Goal: Transaction & Acquisition: Purchase product/service

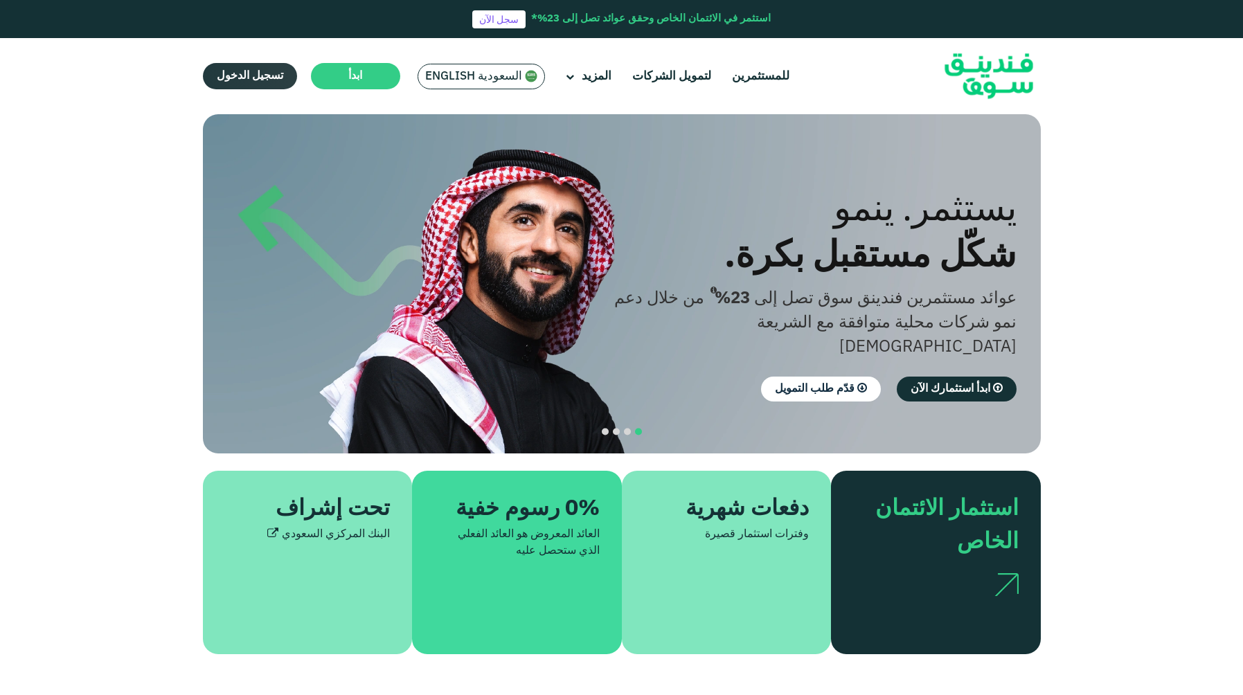
click at [283, 75] on span "تسجيل الدخول" at bounding box center [250, 76] width 67 height 10
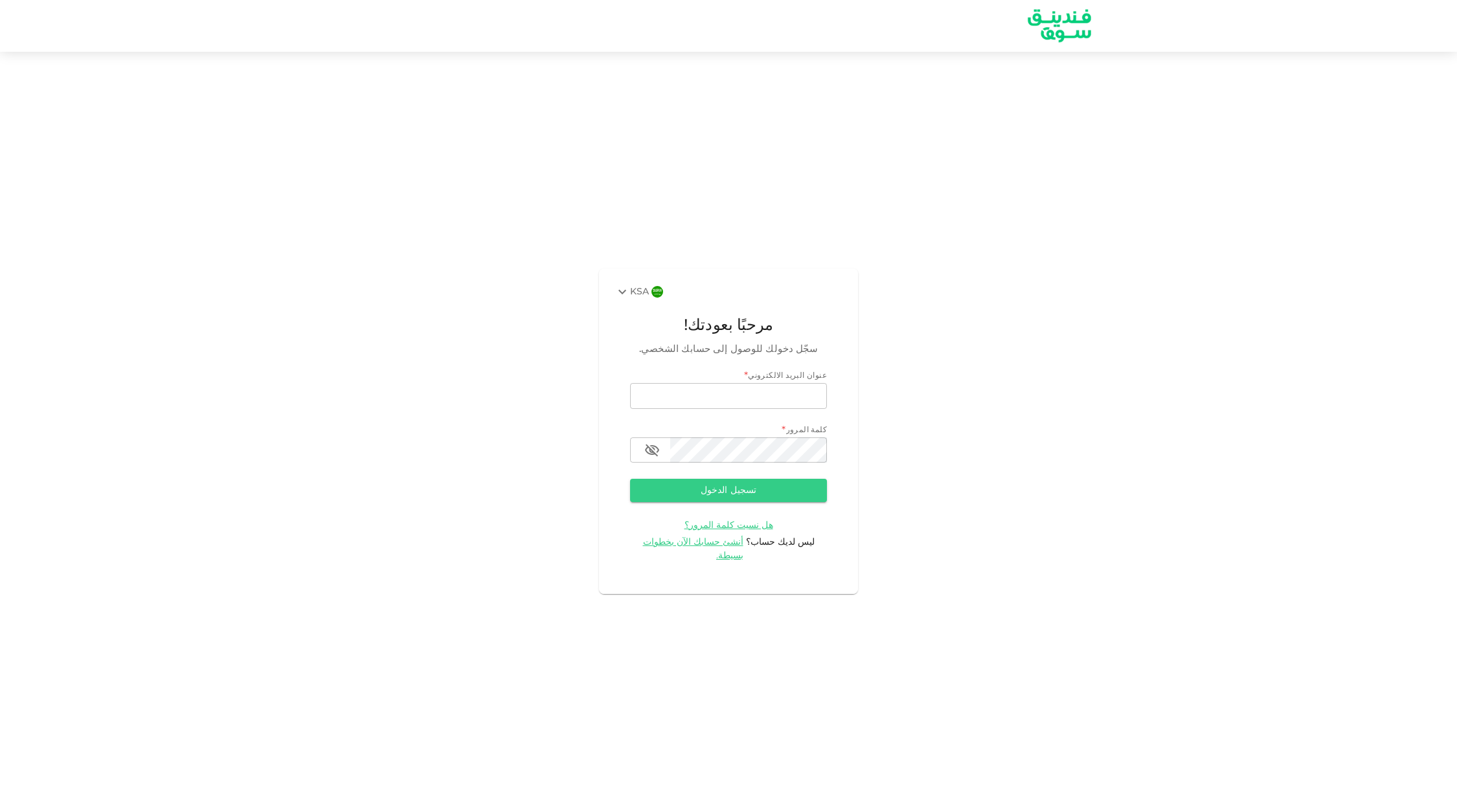
click at [630, 293] on div "KSA" at bounding box center [631, 292] width 35 height 16
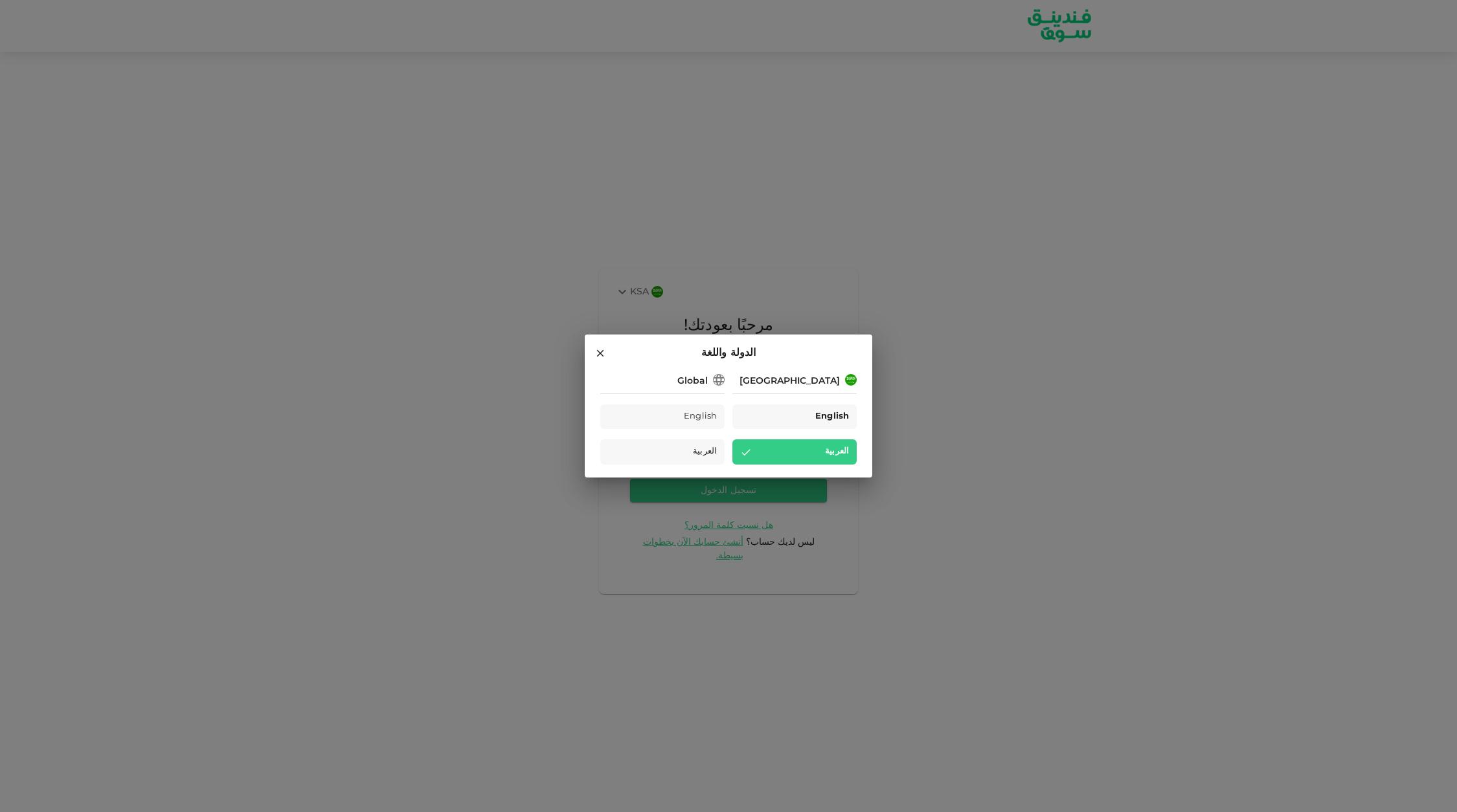
click at [773, 409] on div "English" at bounding box center [793, 417] width 124 height 25
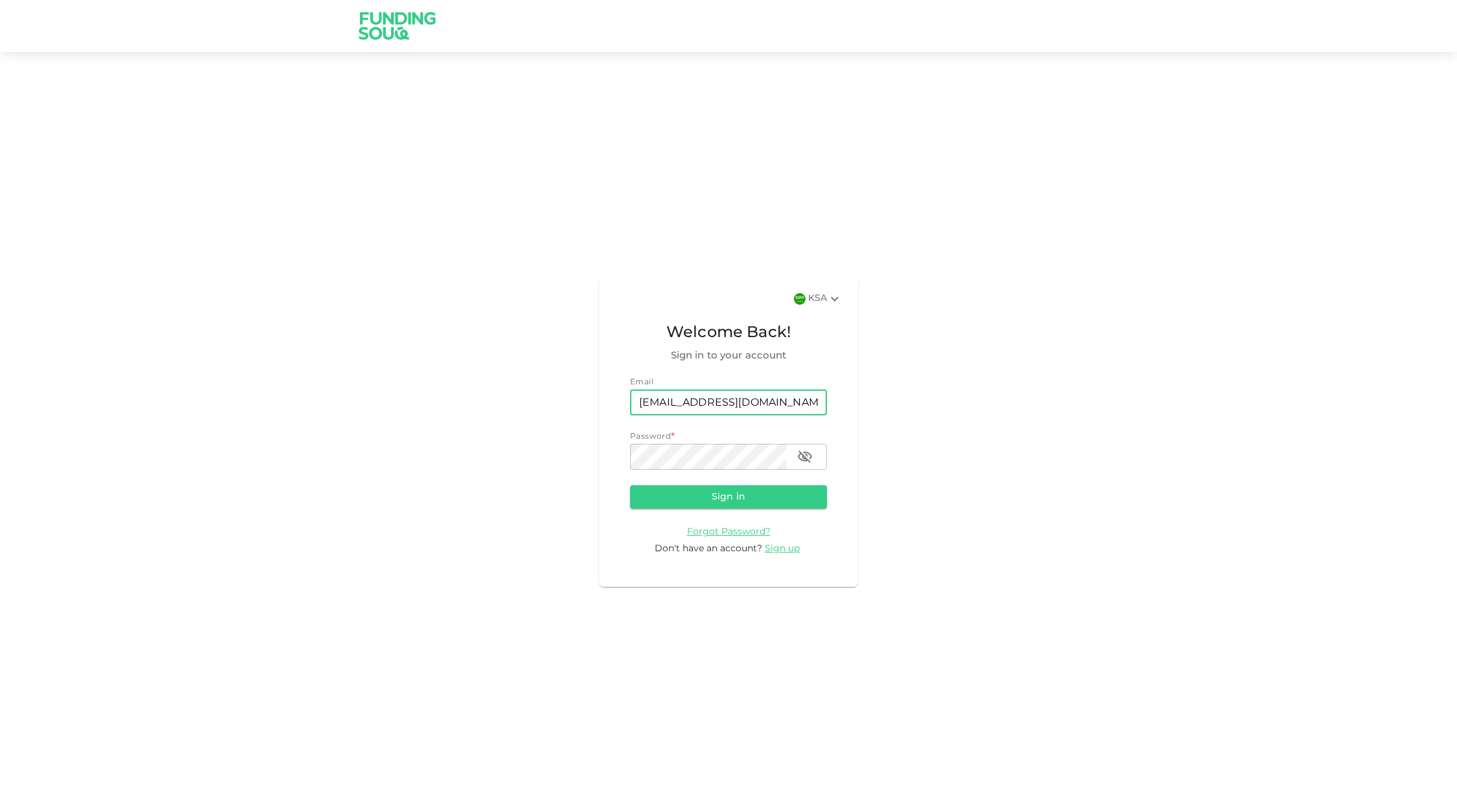
type input "[EMAIL_ADDRESS][DOMAIN_NAME]"
click at [808, 460] on icon "button" at bounding box center [805, 457] width 16 height 16
click at [773, 486] on button "Sign in" at bounding box center [728, 497] width 197 height 23
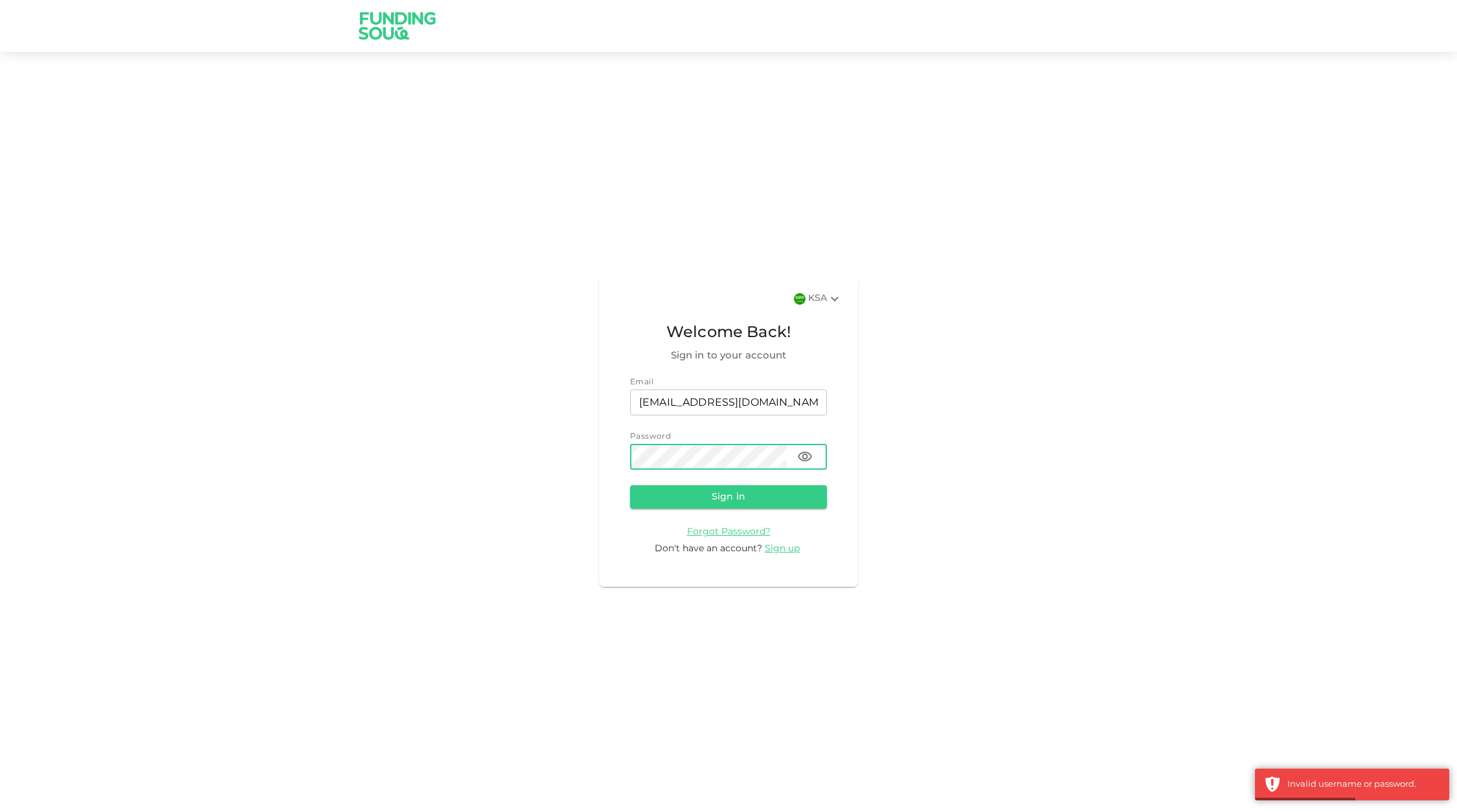
click at [630, 486] on button "Sign in" at bounding box center [728, 497] width 197 height 23
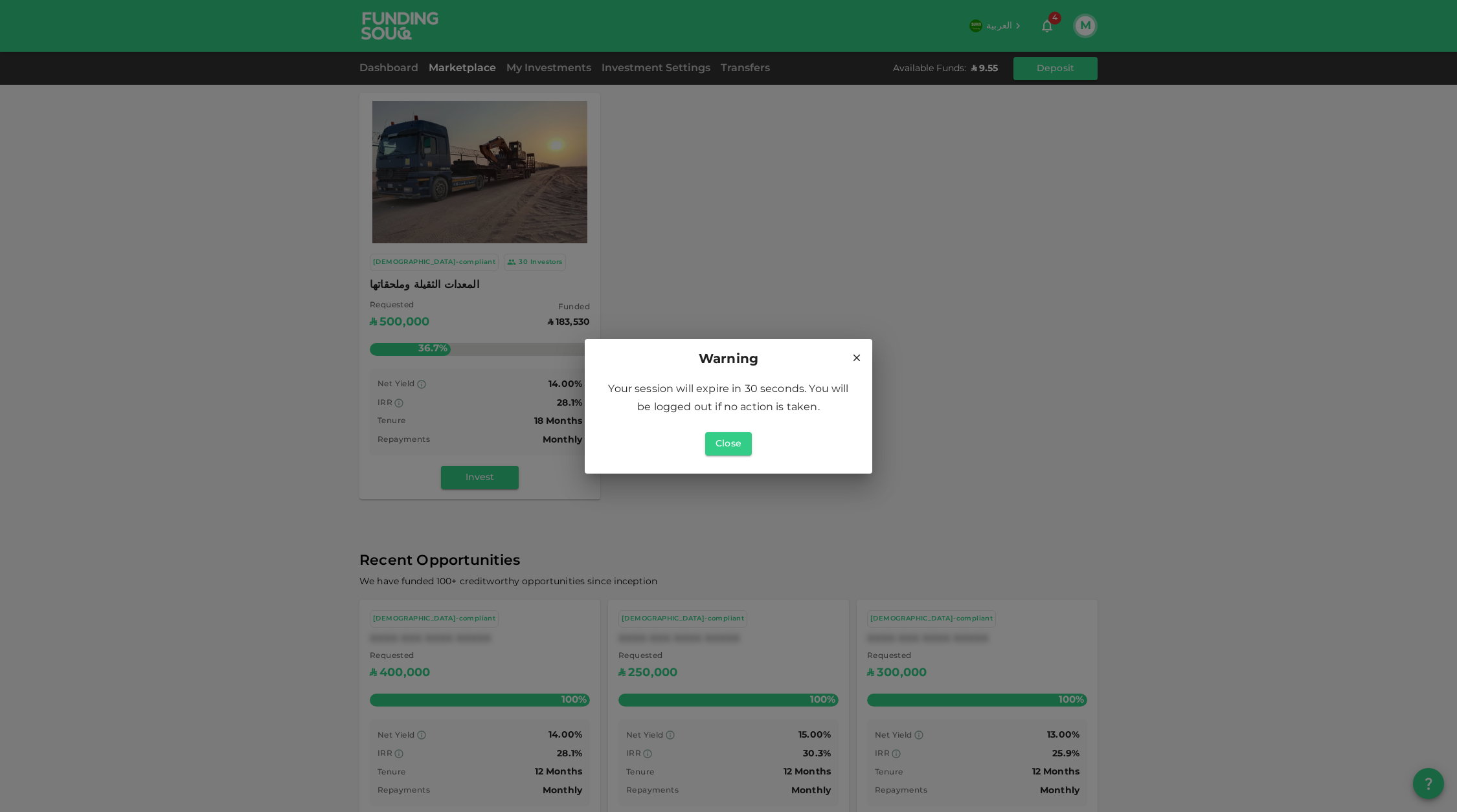
click at [850, 361] on icon at bounding box center [856, 358] width 11 height 11
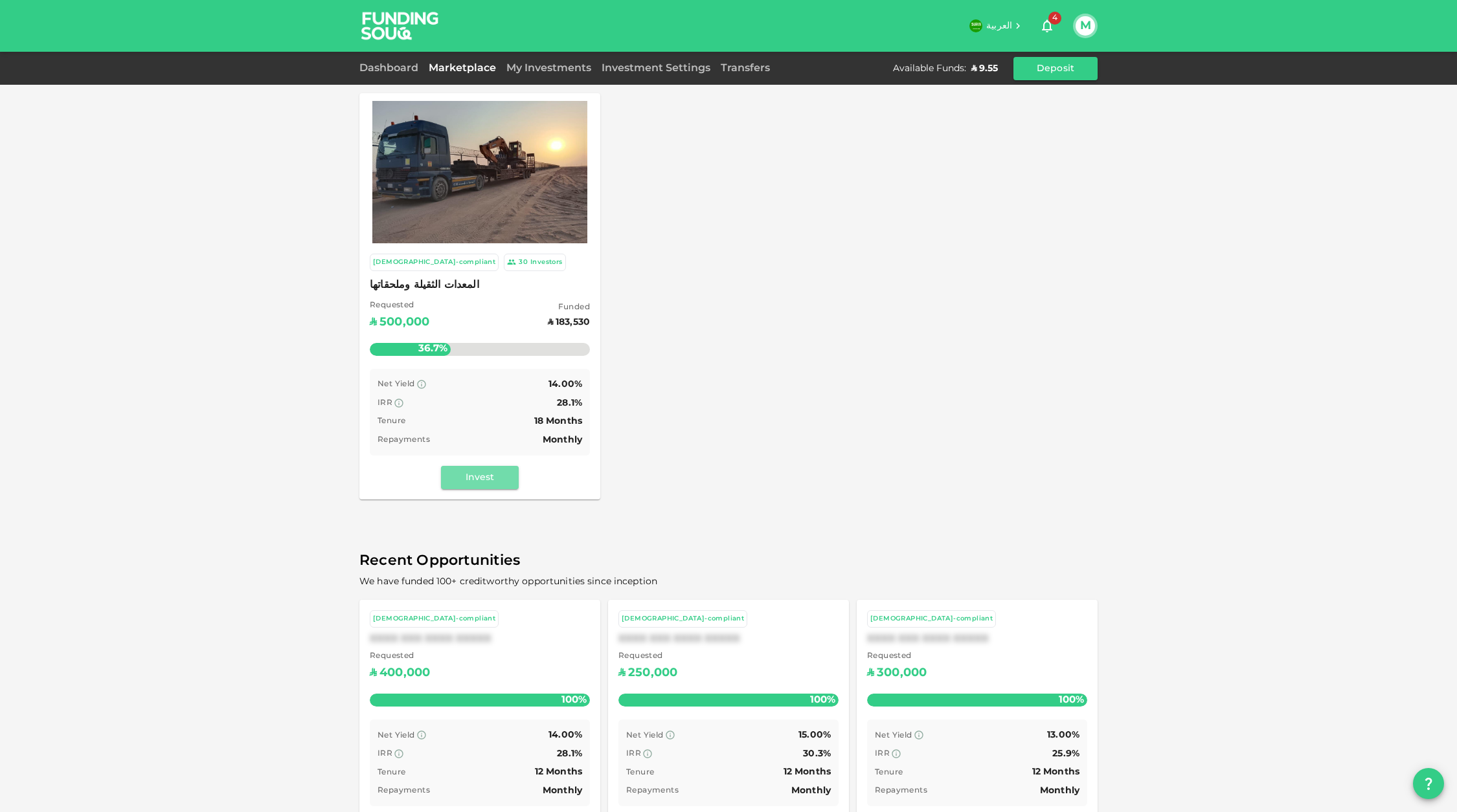
click at [475, 476] on button "Invest" at bounding box center [479, 477] width 78 height 23
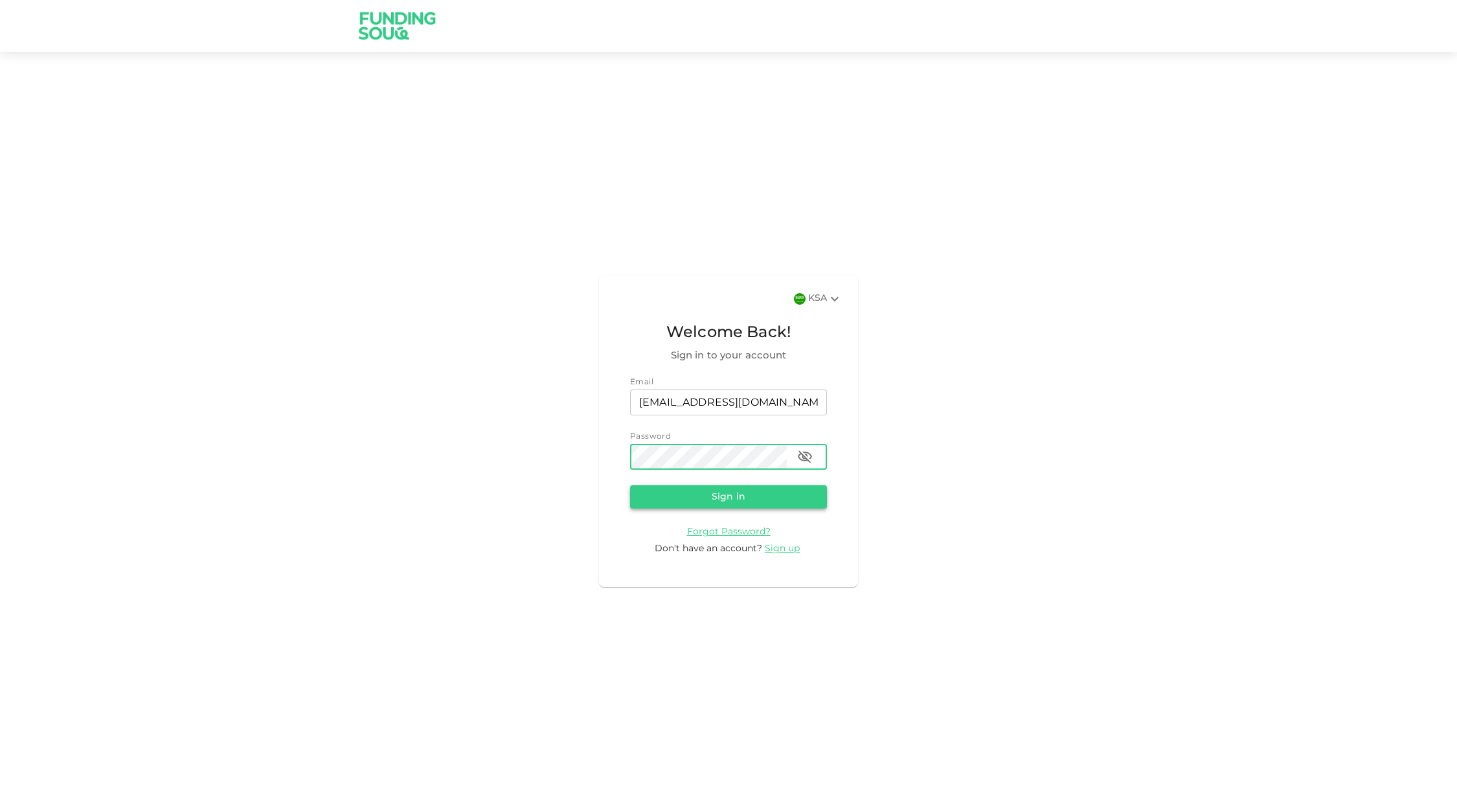
click at [684, 490] on button "Sign in" at bounding box center [728, 497] width 197 height 23
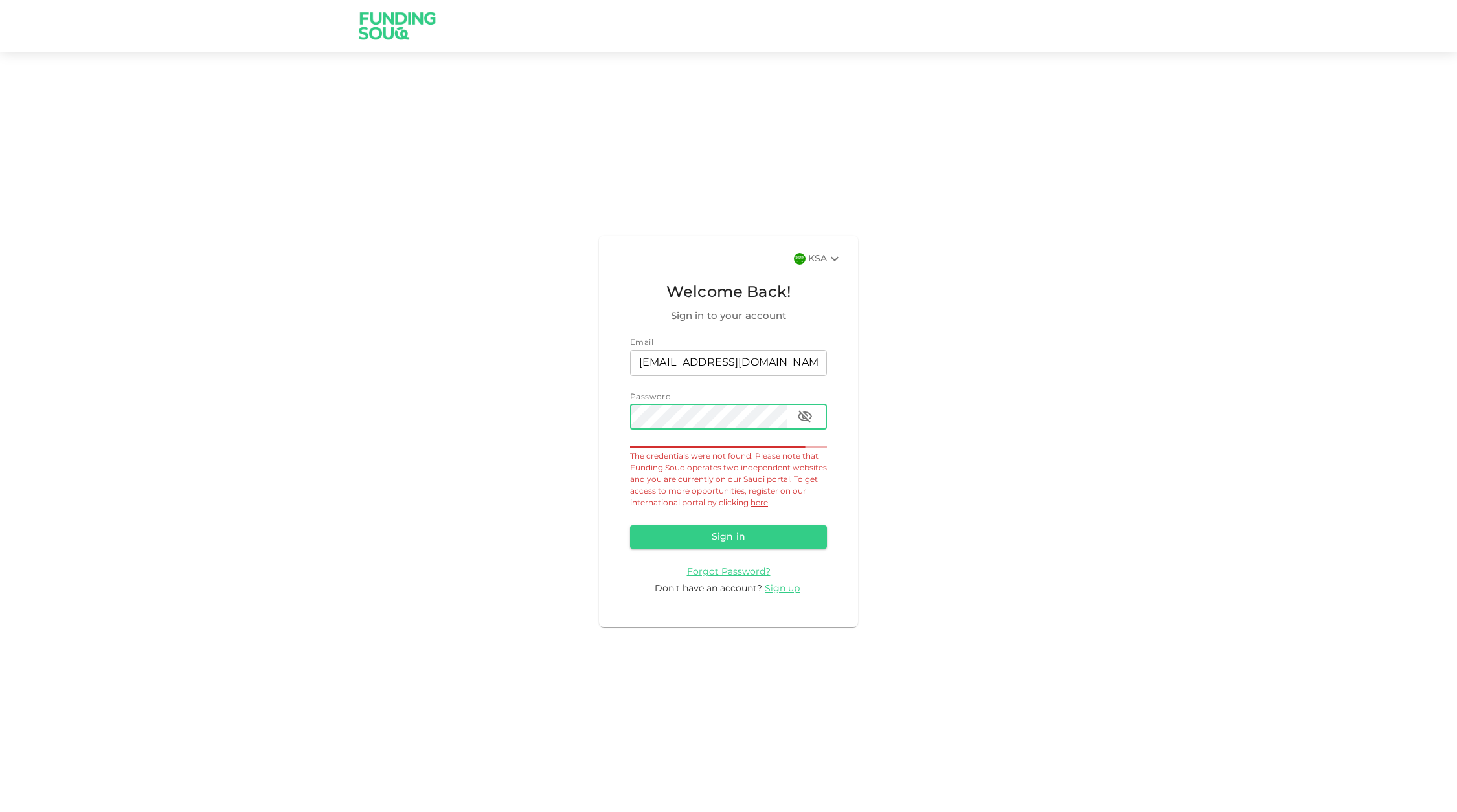
click at [810, 420] on icon "button" at bounding box center [805, 417] width 16 height 16
click at [682, 530] on button "Sign in" at bounding box center [728, 536] width 197 height 23
click at [809, 416] on icon "button" at bounding box center [805, 417] width 16 height 16
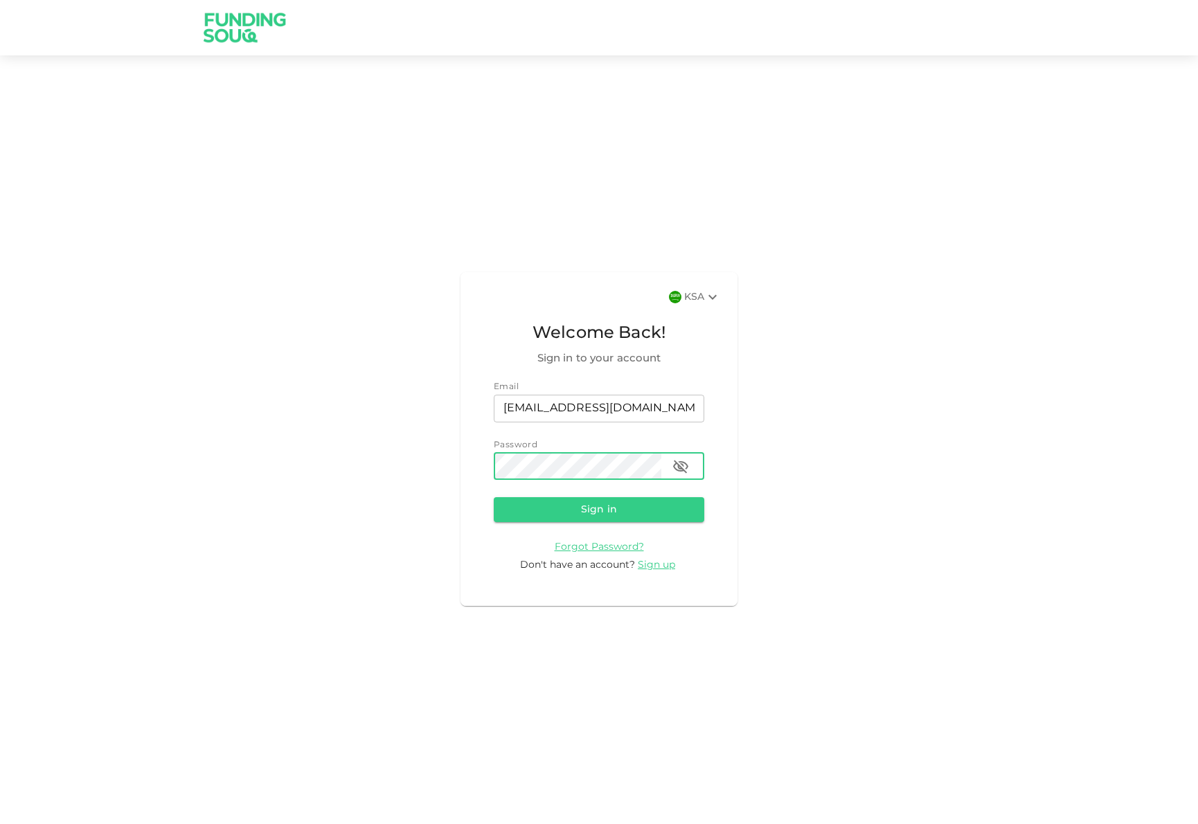
click at [683, 468] on icon "button" at bounding box center [681, 467] width 17 height 17
click at [620, 504] on button "Sign in" at bounding box center [599, 509] width 211 height 25
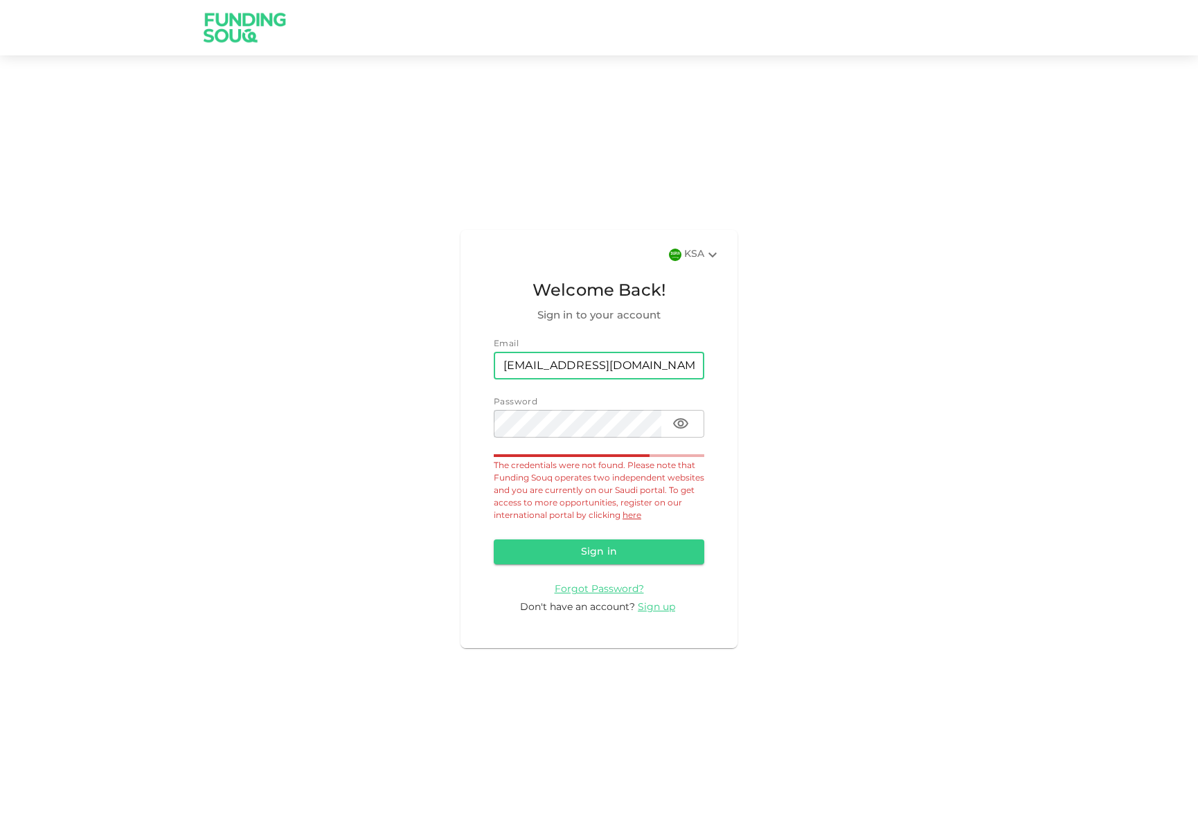
click at [624, 371] on input "ma.jaouni@gmial.com" at bounding box center [599, 366] width 211 height 28
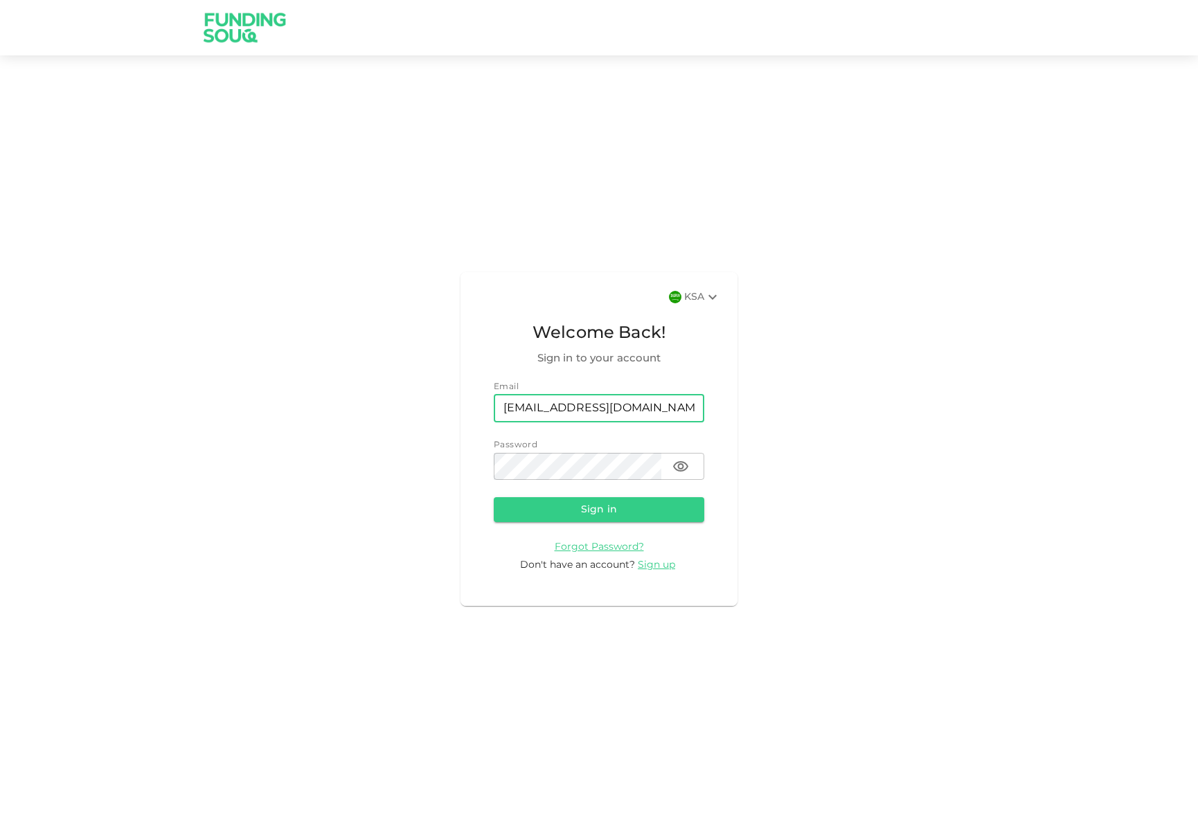
type input "[EMAIL_ADDRESS][DOMAIN_NAME]"
click at [542, 502] on button "Sign in" at bounding box center [599, 509] width 211 height 25
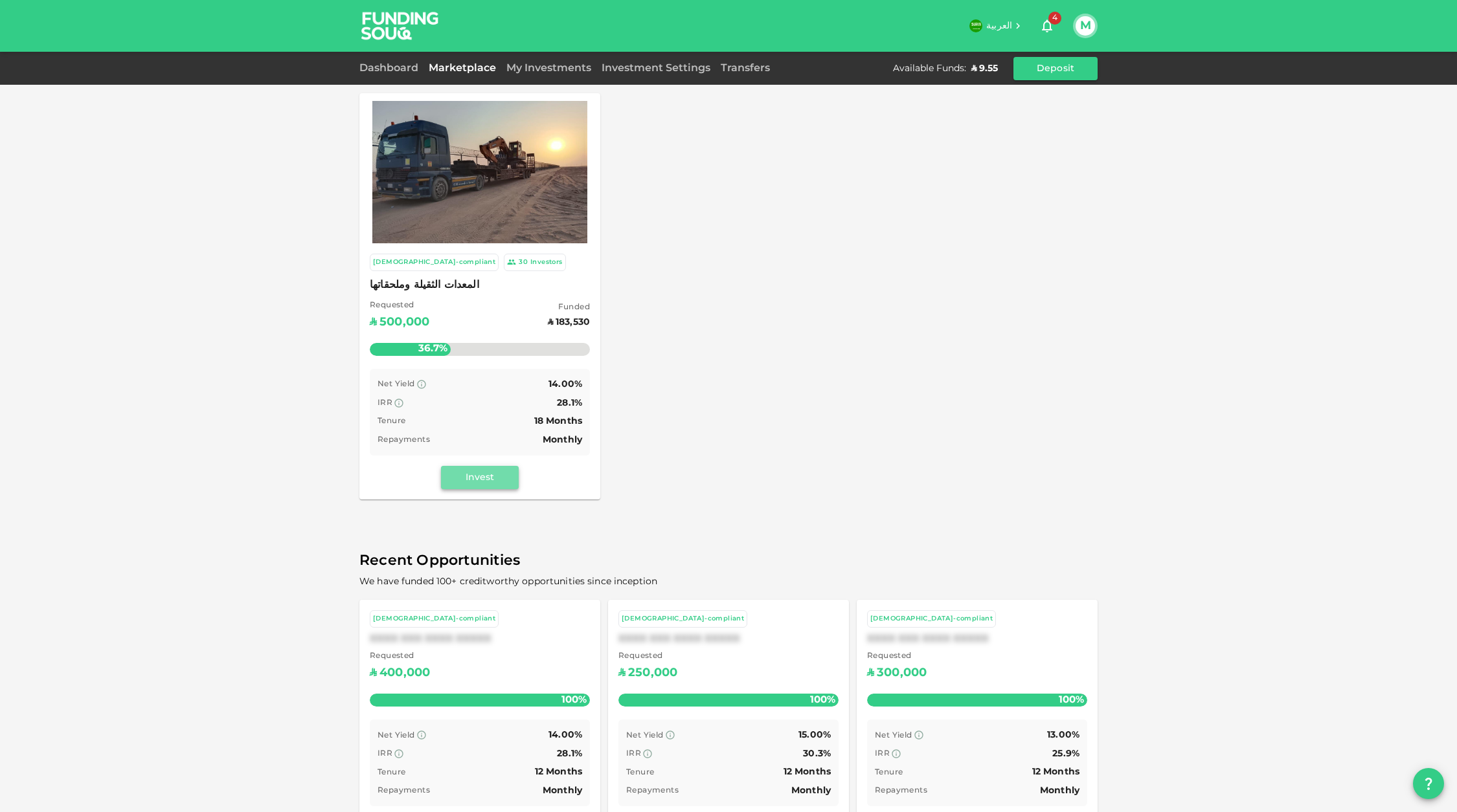
click at [487, 485] on button "Invest" at bounding box center [479, 477] width 78 height 23
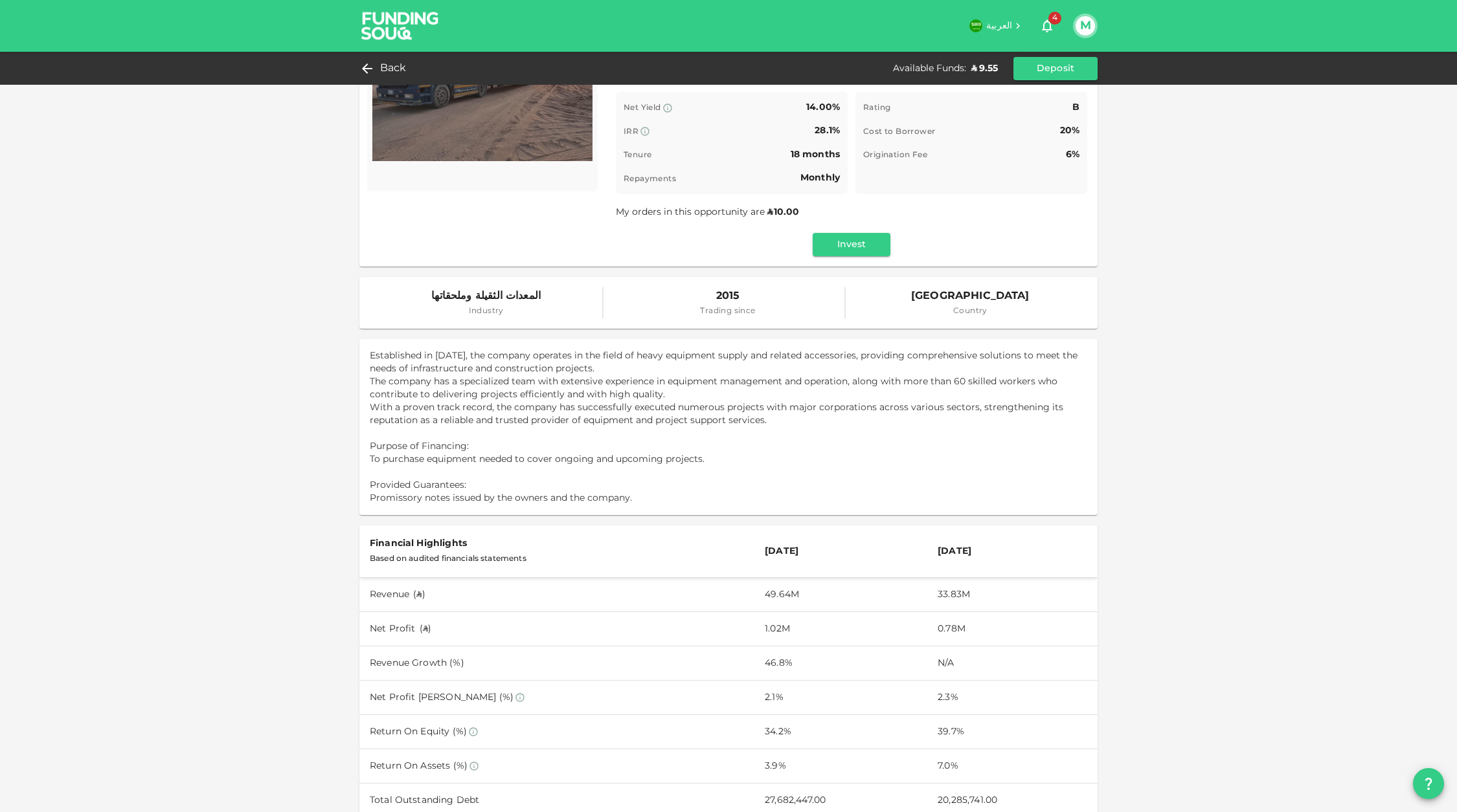
scroll to position [209, 0]
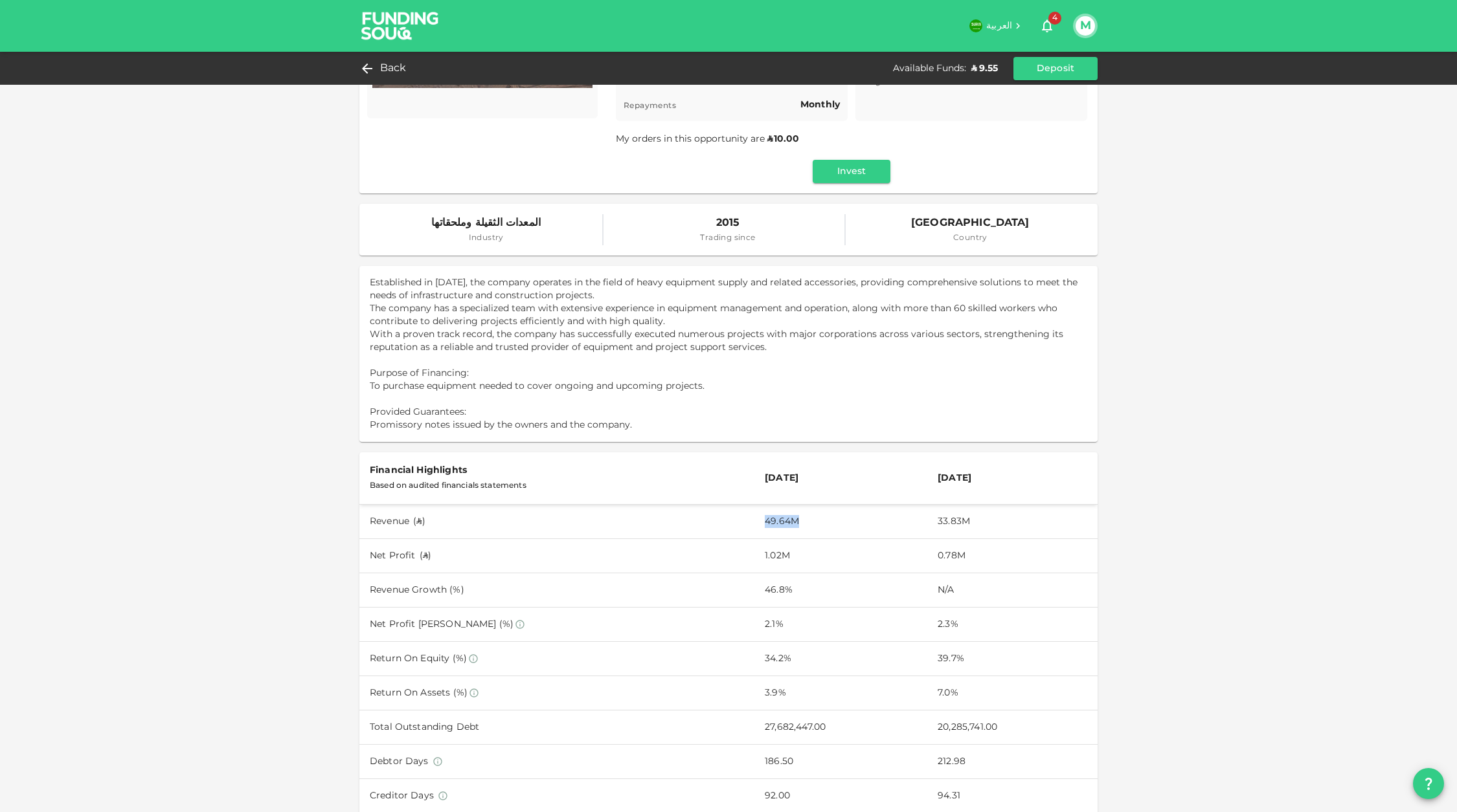
drag, startPoint x: 810, startPoint y: 515, endPoint x: 745, endPoint y: 520, distance: 65.2
click at [754, 520] on td "49.64M" at bounding box center [840, 521] width 173 height 35
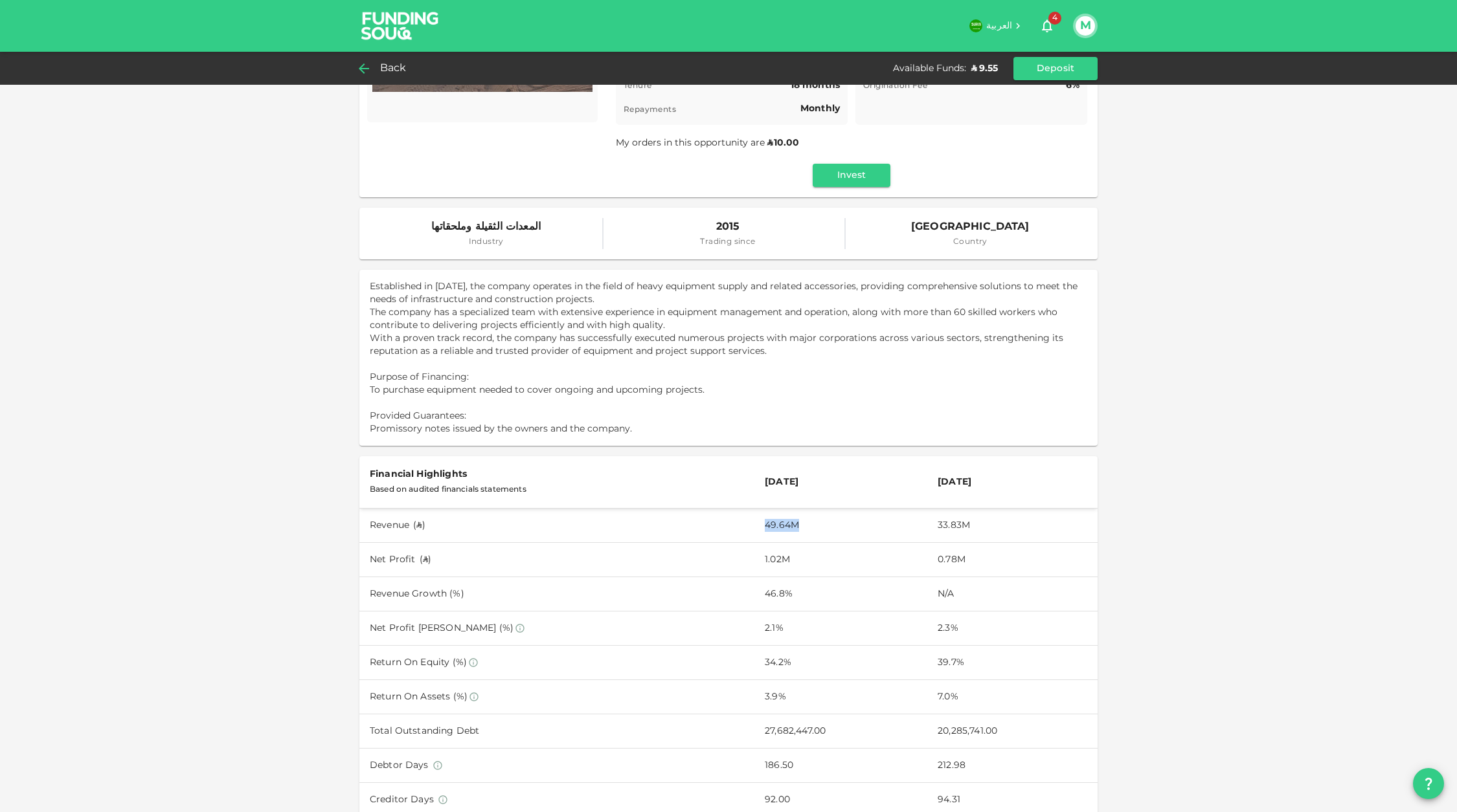
click at [365, 74] on icon at bounding box center [364, 68] width 16 height 16
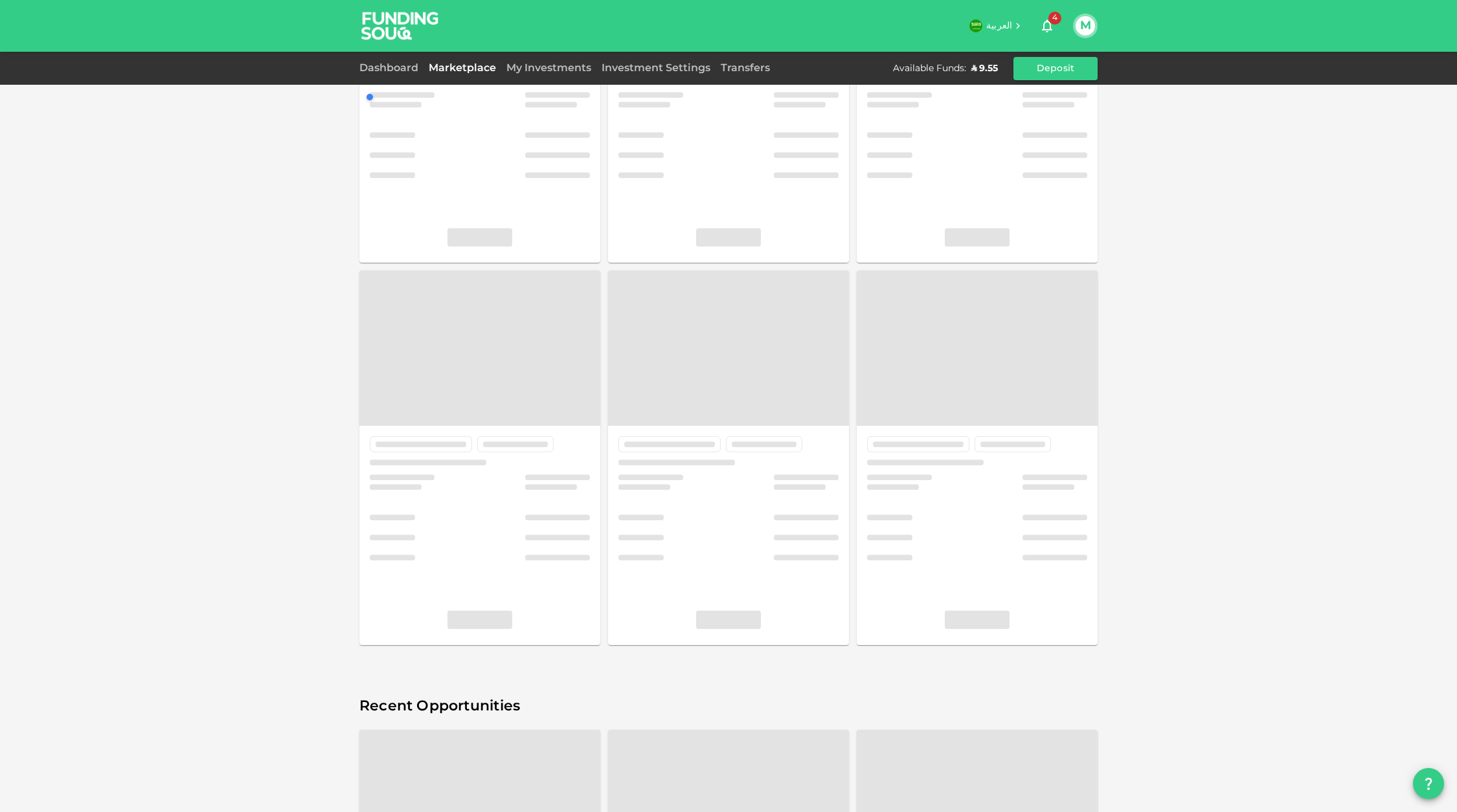
scroll to position [47, 0]
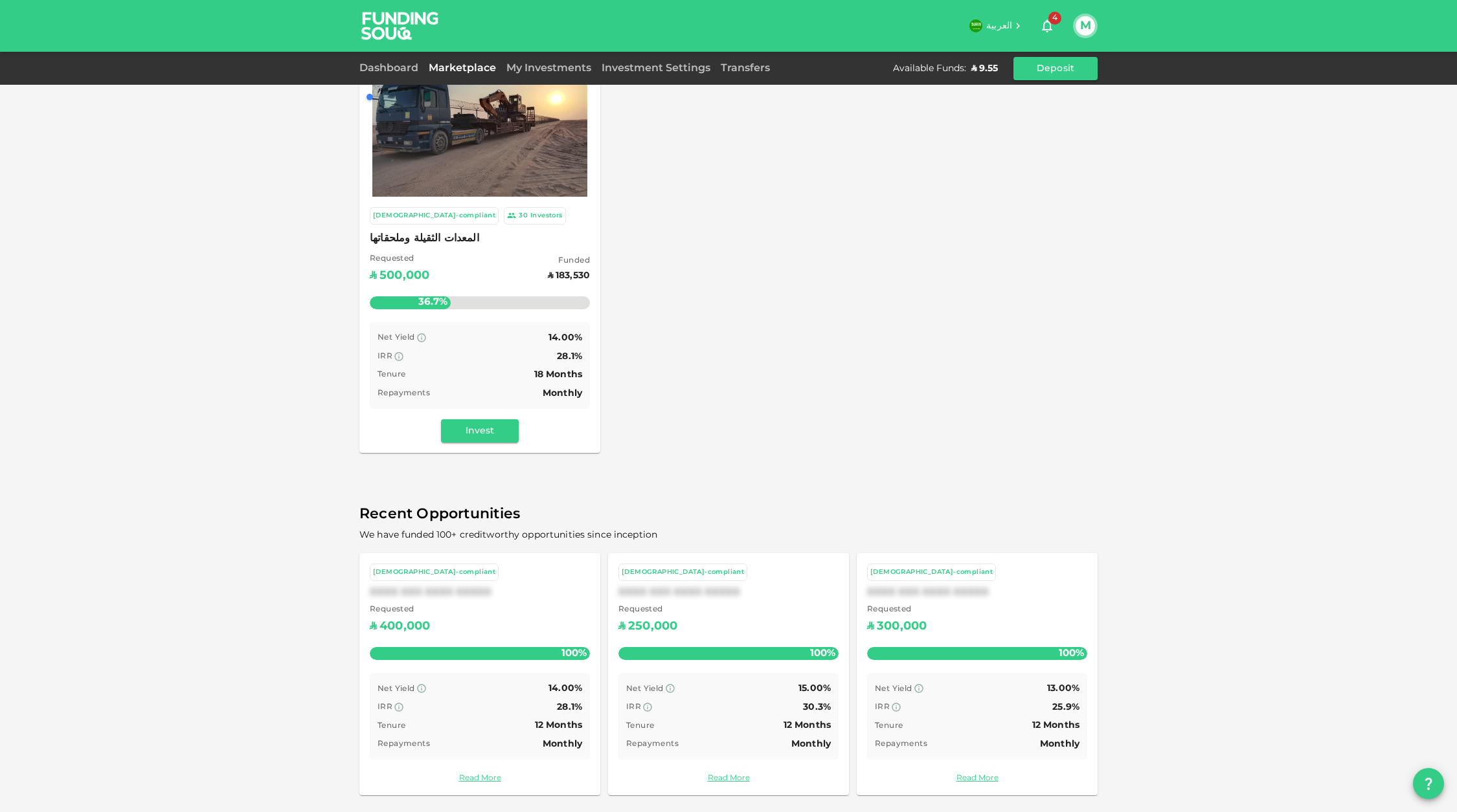
click at [462, 604] on div "Requested ʢ 400,000" at bounding box center [480, 620] width 221 height 33
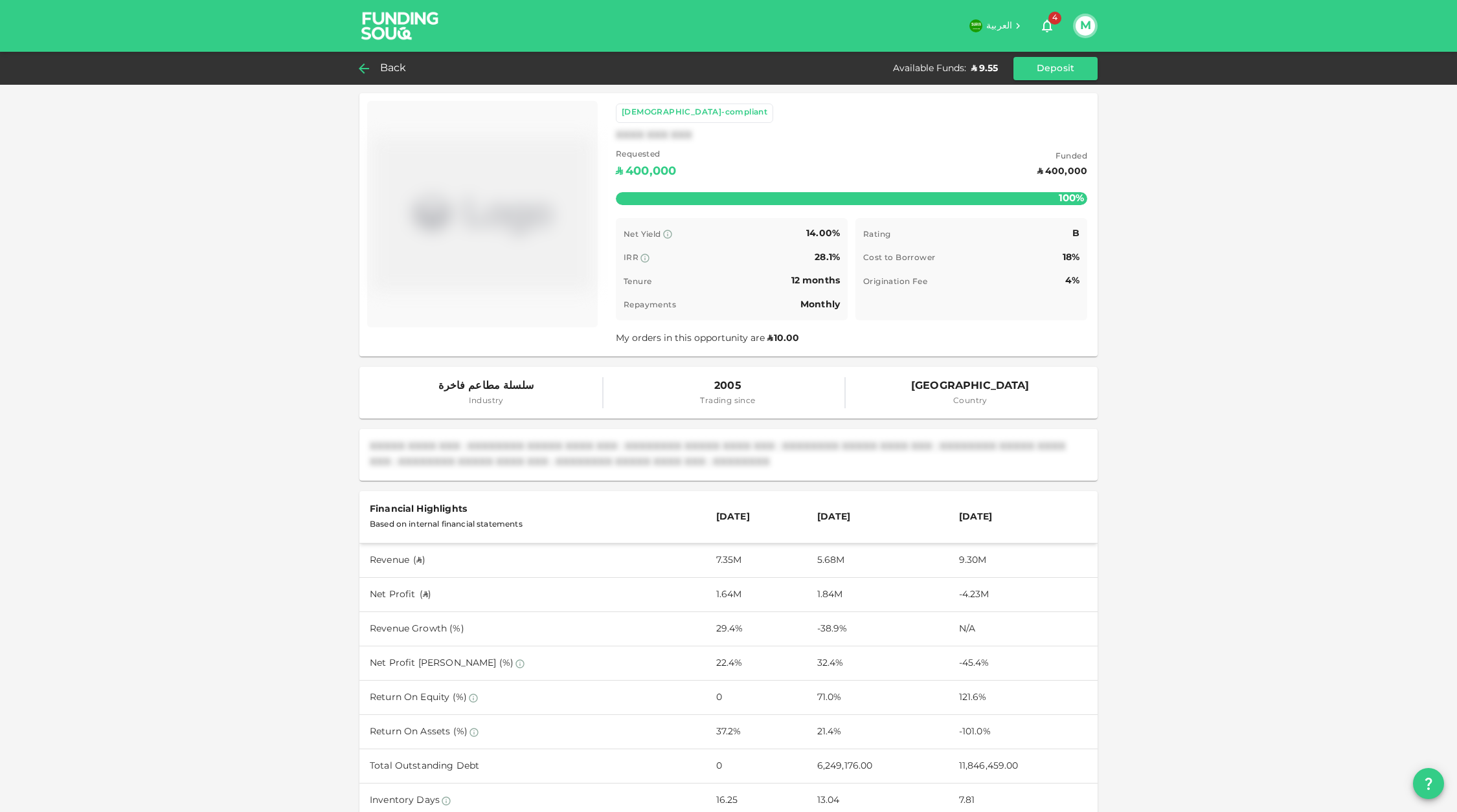
click at [365, 62] on icon at bounding box center [364, 68] width 16 height 16
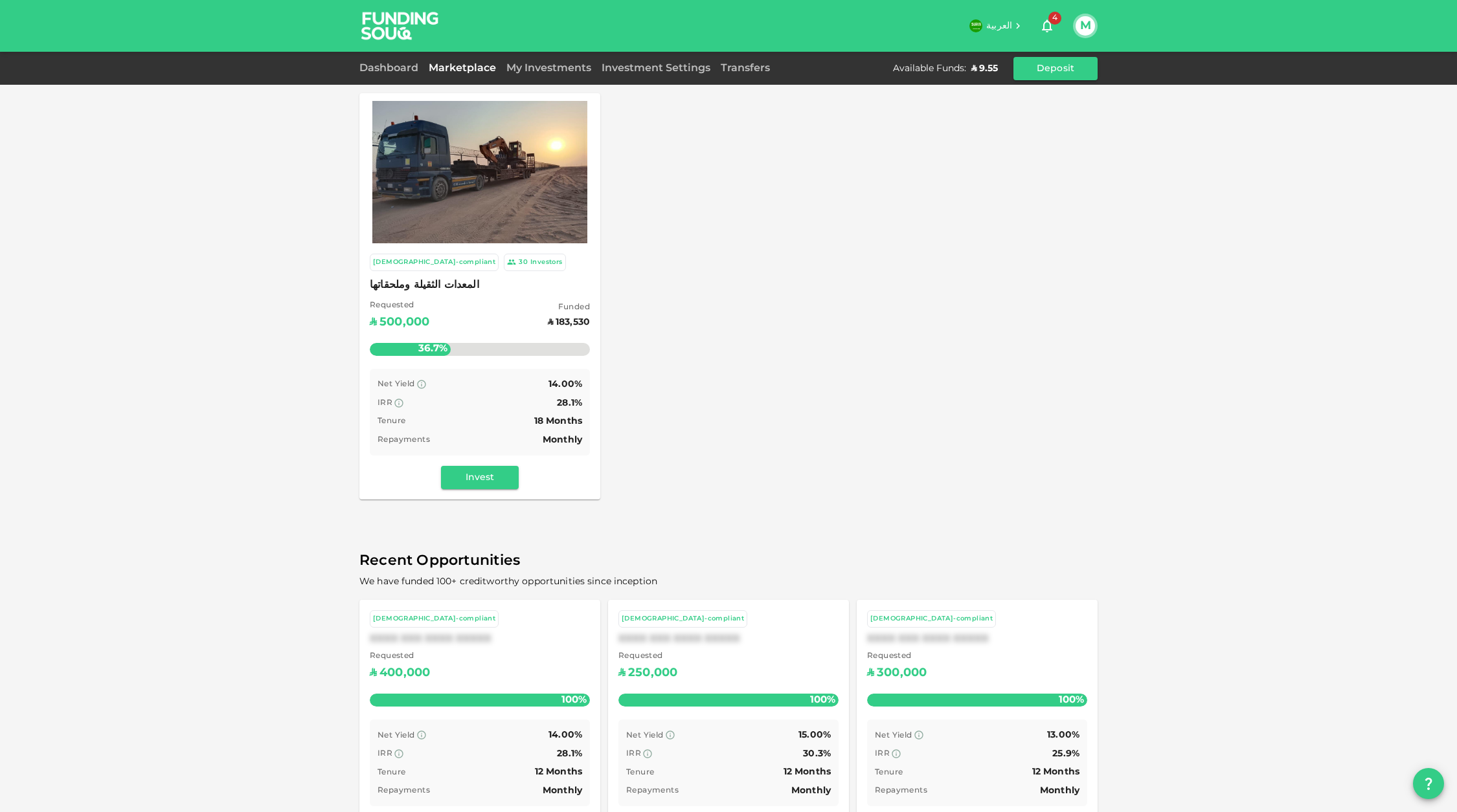
scroll to position [47, 0]
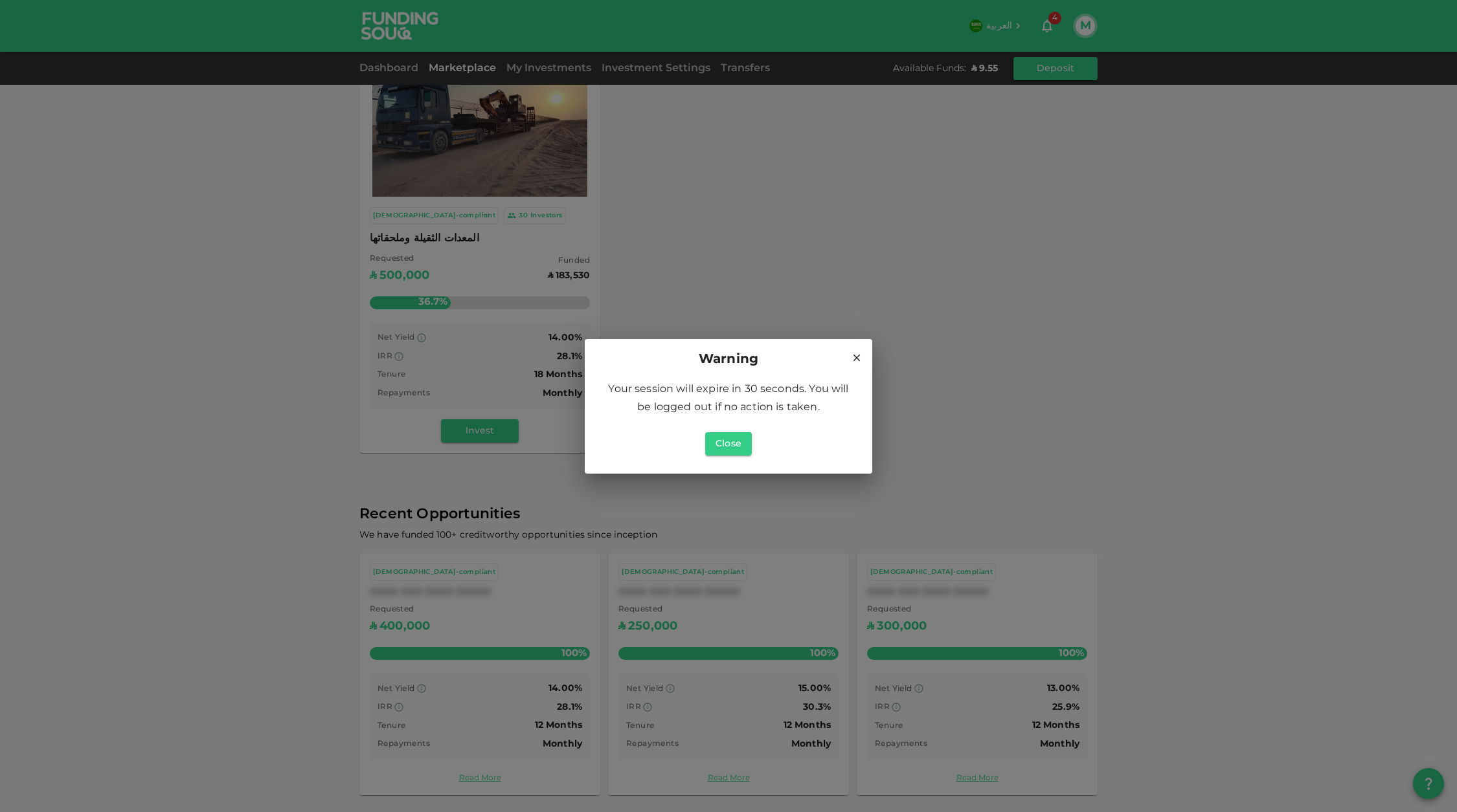
click at [843, 353] on div "Warning" at bounding box center [728, 360] width 256 height 21
click at [852, 357] on icon at bounding box center [856, 358] width 11 height 11
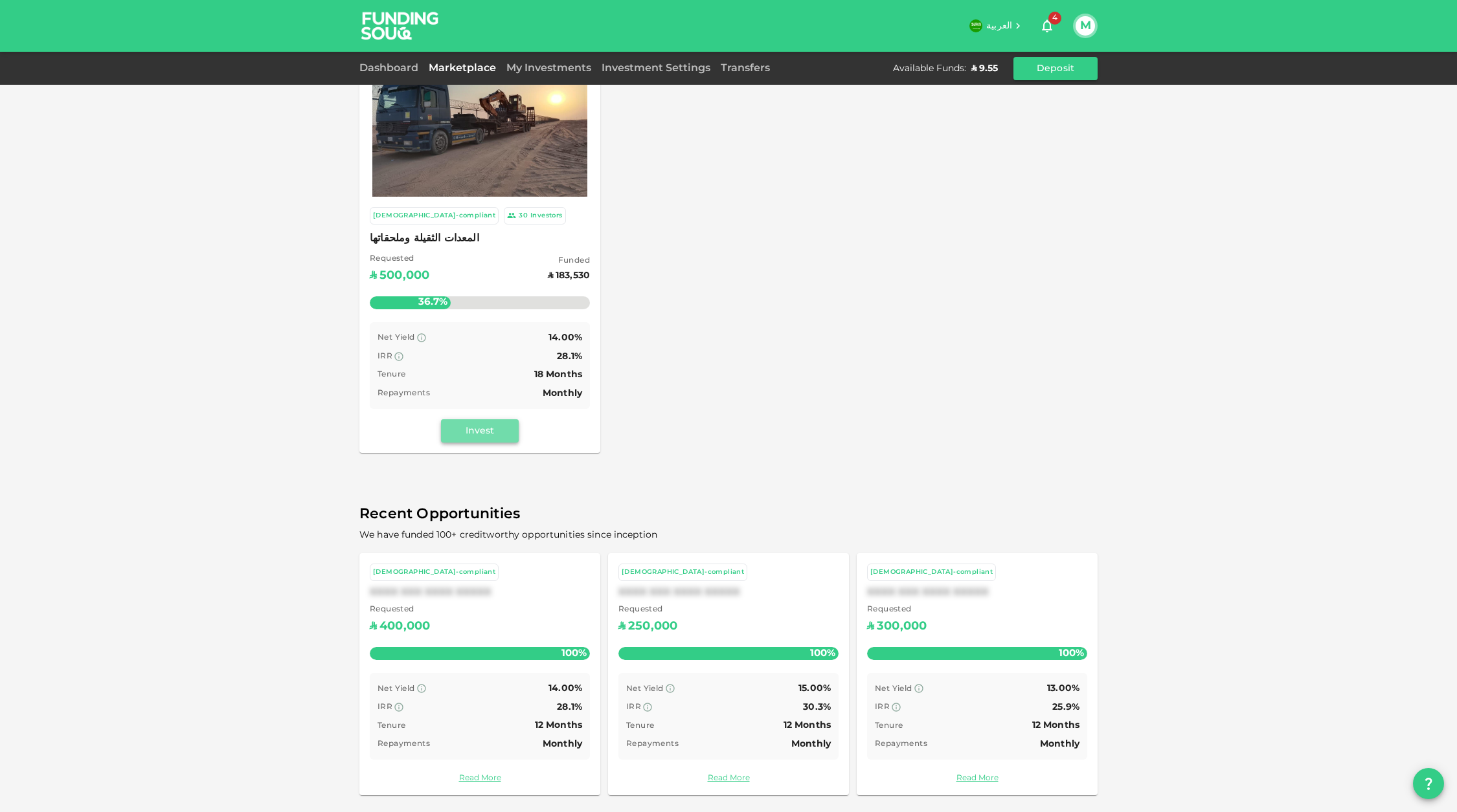
click at [507, 430] on button "Invest" at bounding box center [479, 431] width 78 height 23
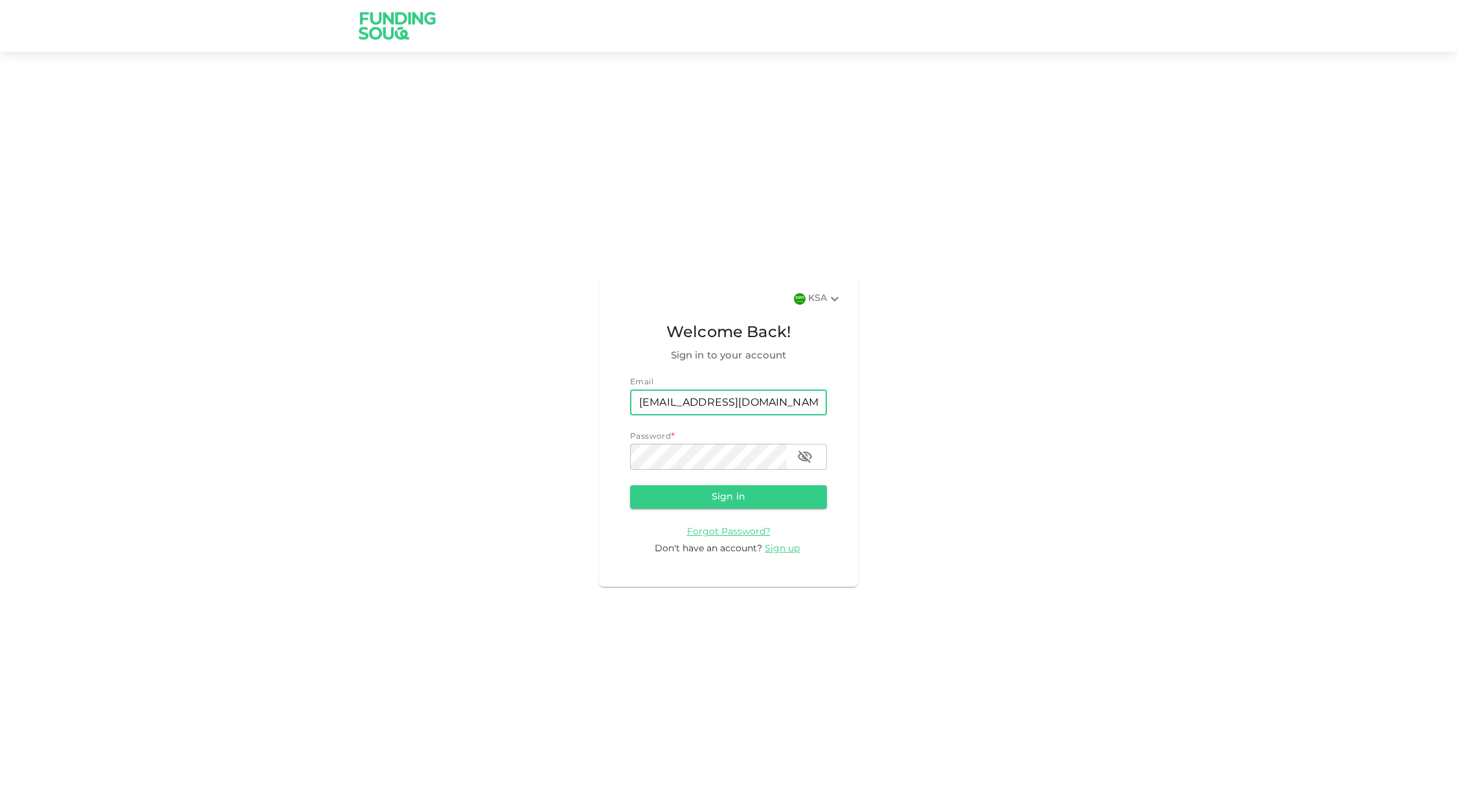
type input "[EMAIL_ADDRESS][DOMAIN_NAME]"
click at [807, 456] on icon "button" at bounding box center [805, 457] width 16 height 16
click at [761, 491] on button "Sign in" at bounding box center [728, 497] width 197 height 23
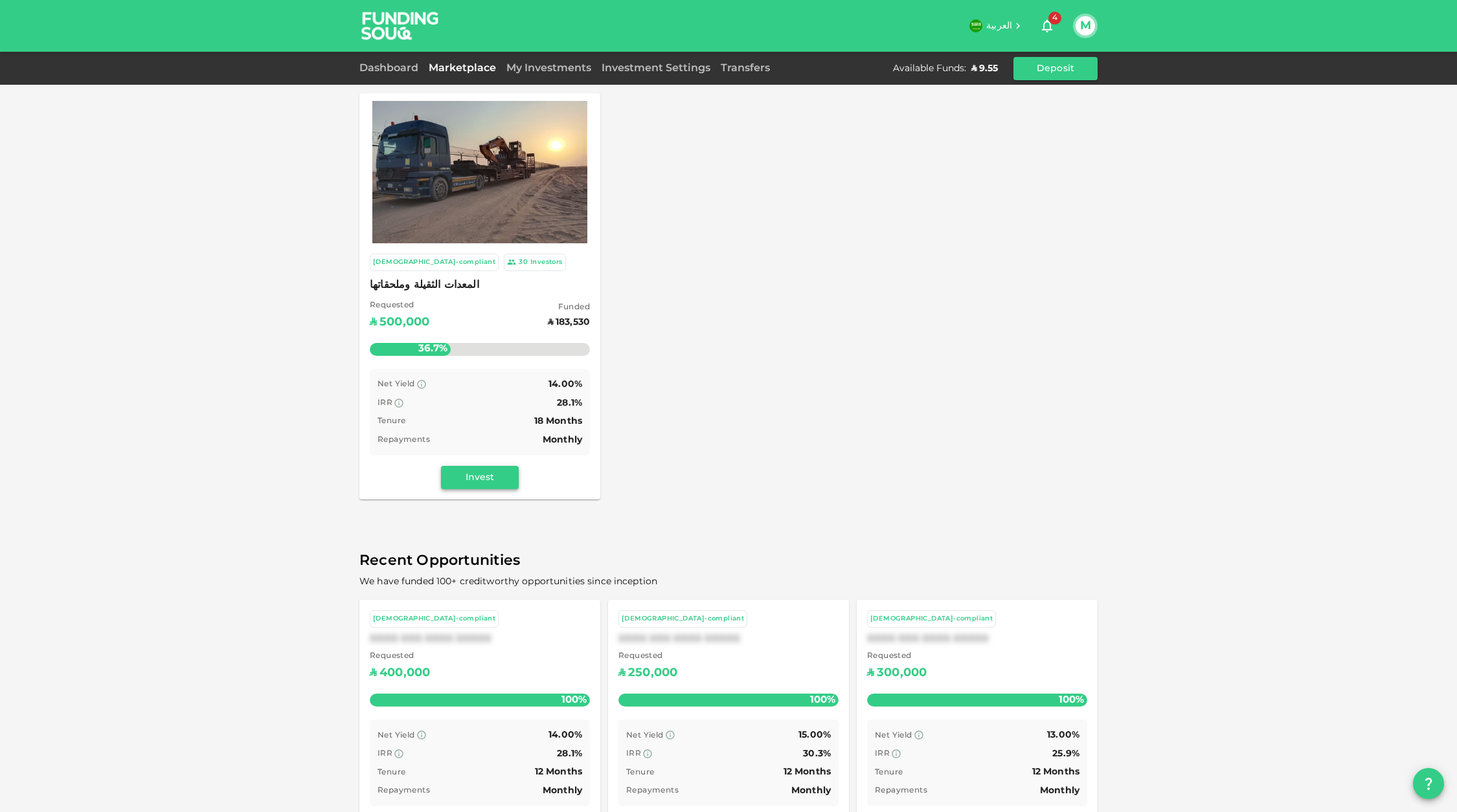
click at [490, 479] on button "Invest" at bounding box center [479, 477] width 78 height 23
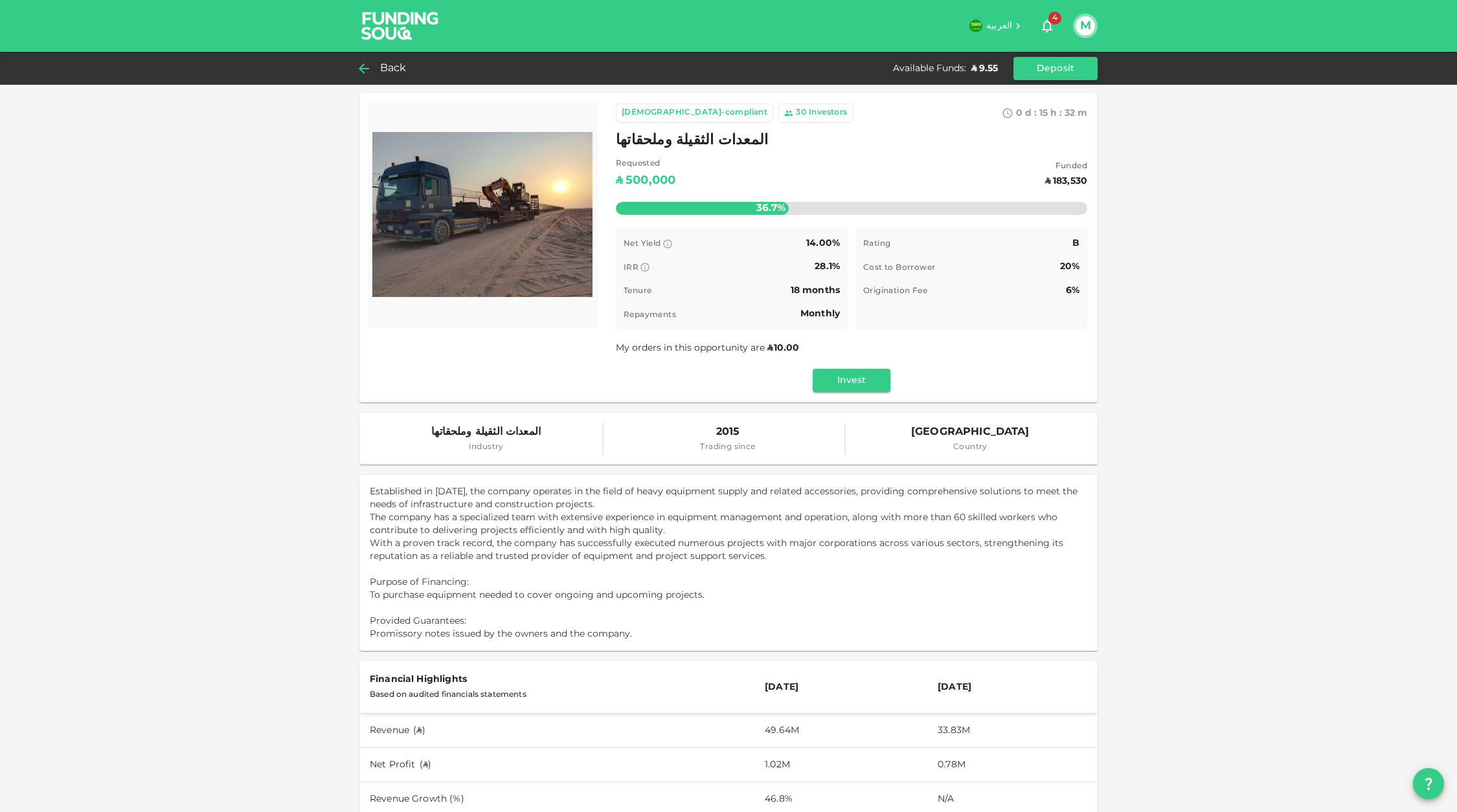
click at [377, 63] on div "Back" at bounding box center [385, 68] width 52 height 18
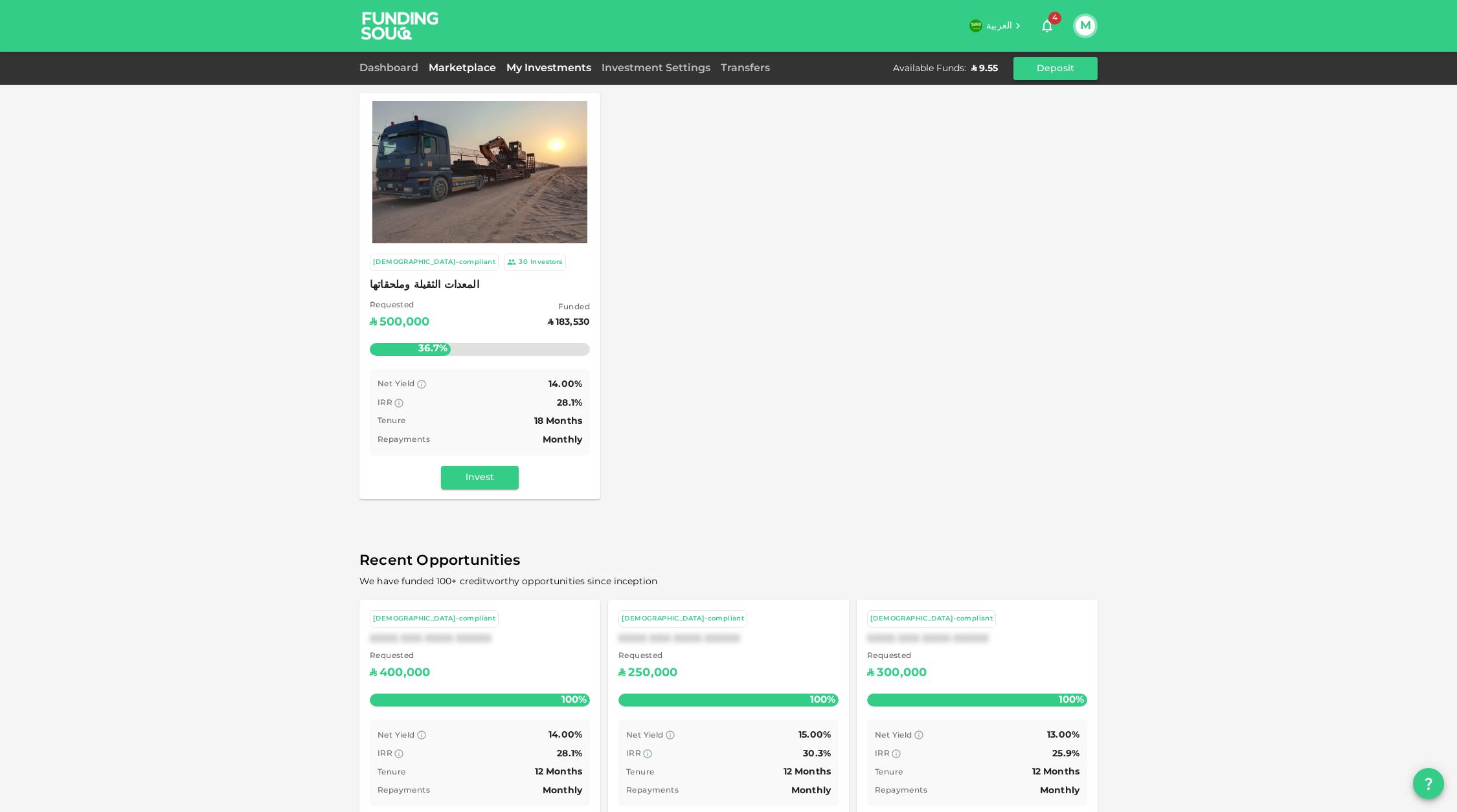
click at [537, 72] on link "My Investments" at bounding box center [549, 68] width 95 height 9
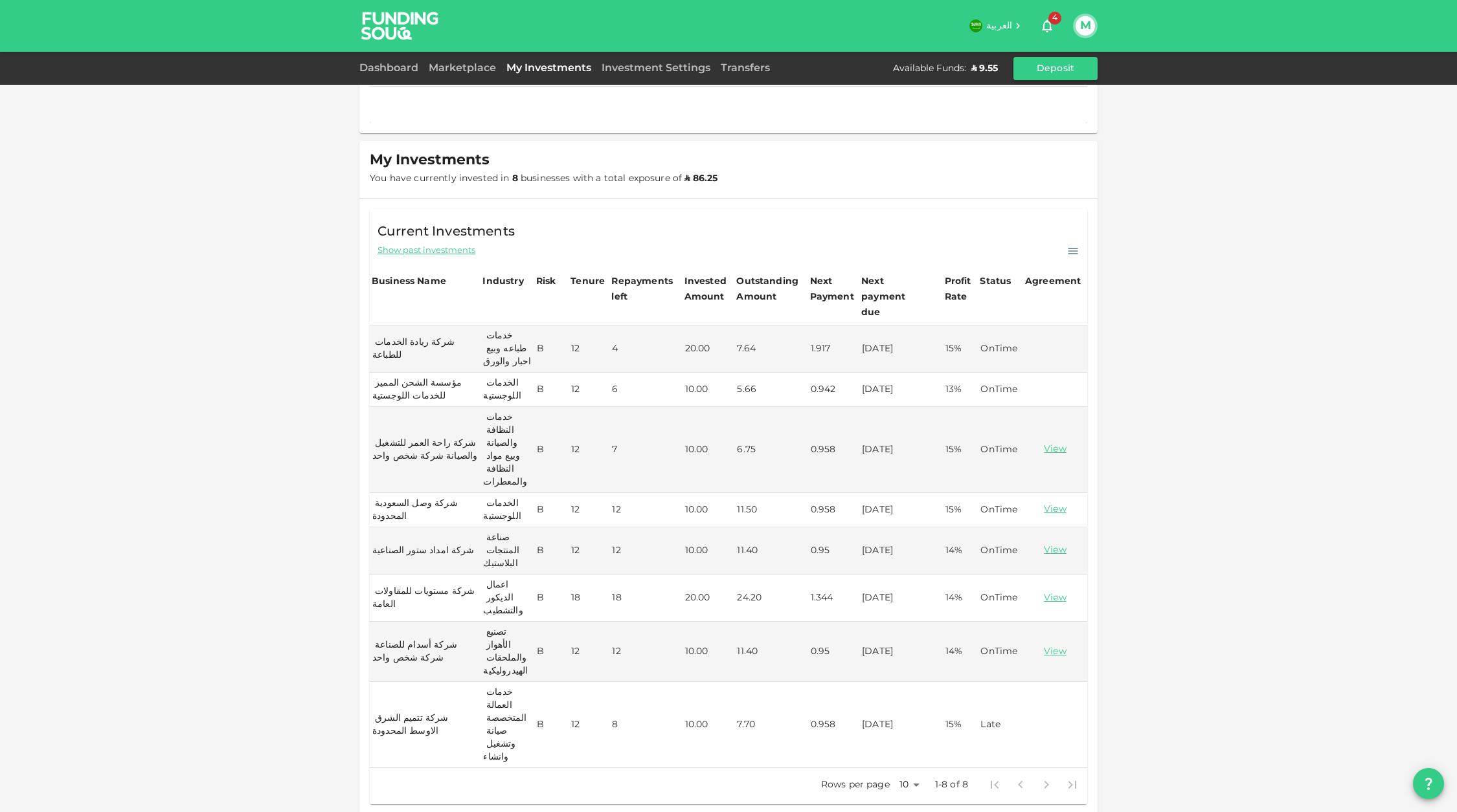
scroll to position [119, 0]
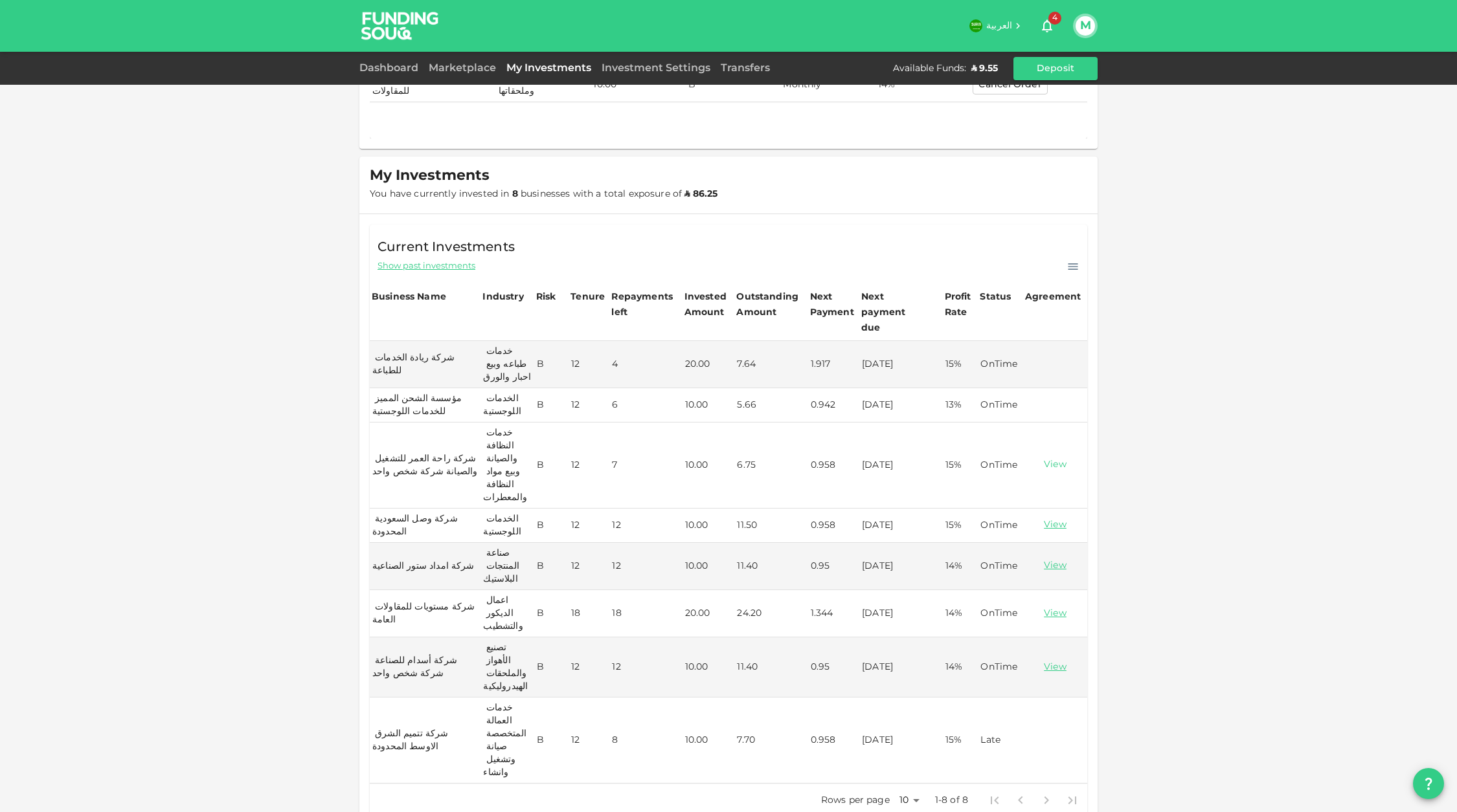
click at [1046, 459] on link "View" at bounding box center [1054, 464] width 59 height 12
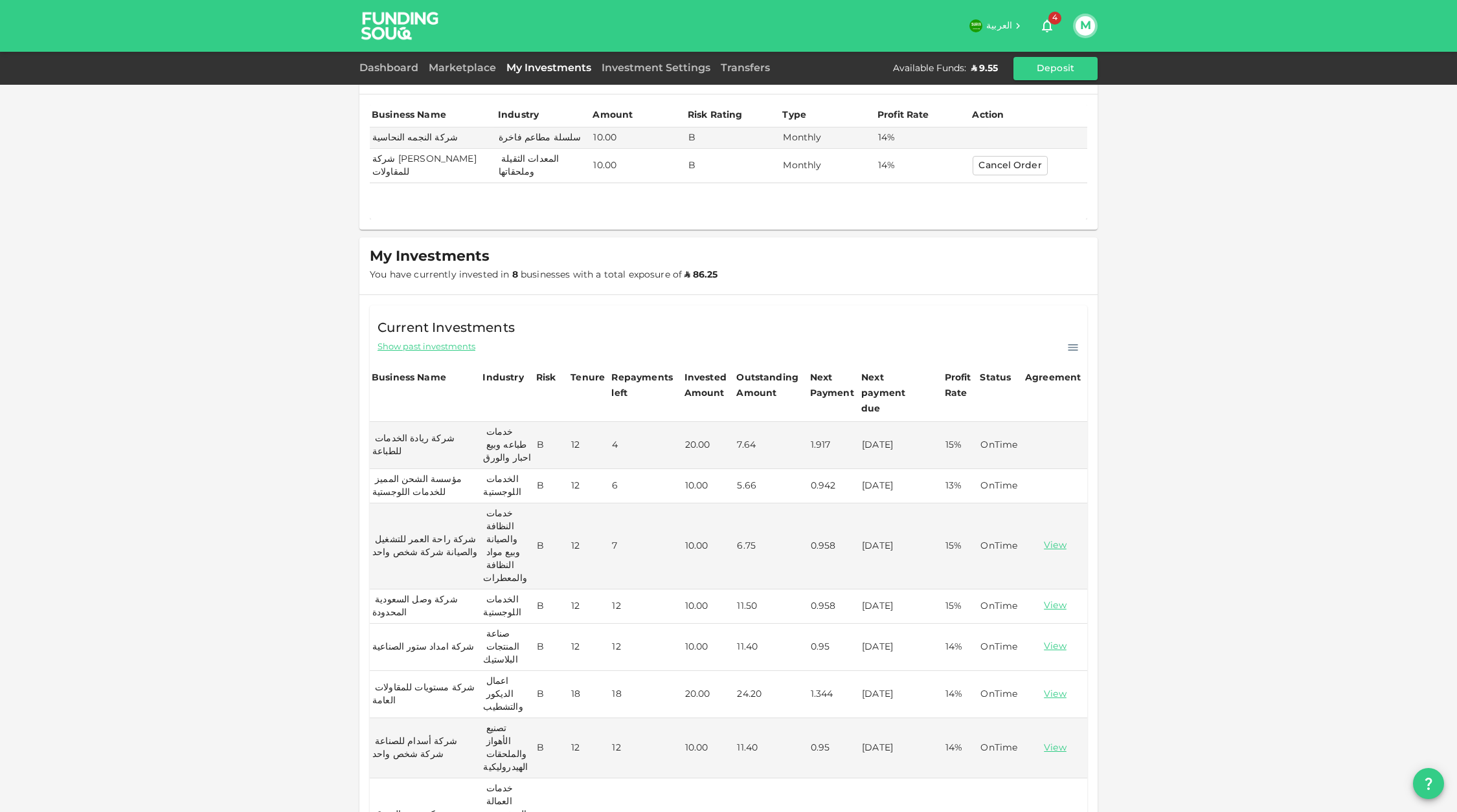
scroll to position [0, 0]
